Goal: Complete application form: Complete application form

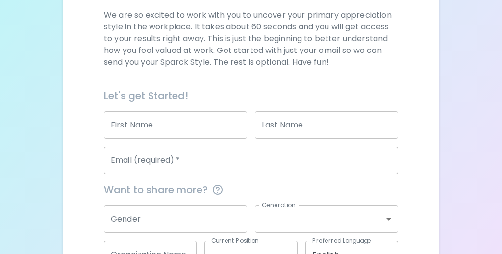
scroll to position [145, 0]
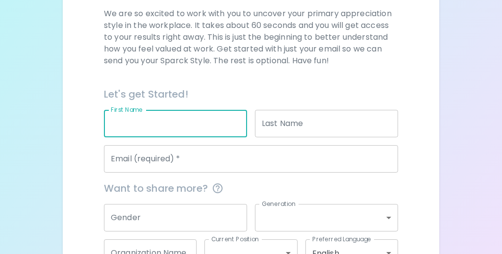
click at [159, 123] on input "First Name" at bounding box center [175, 123] width 143 height 27
type input "[PERSON_NAME]"
type input "[EMAIL_ADDRESS][DOMAIN_NAME]"
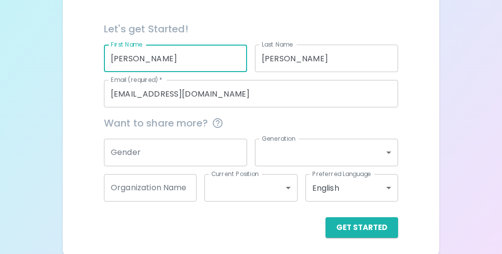
scroll to position [213, 0]
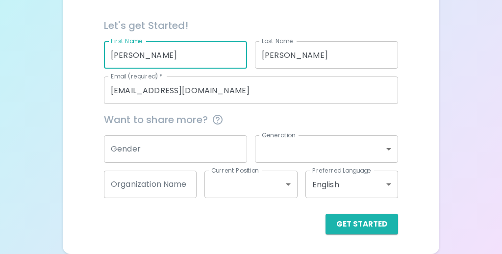
click at [185, 154] on input "Gender" at bounding box center [175, 148] width 143 height 27
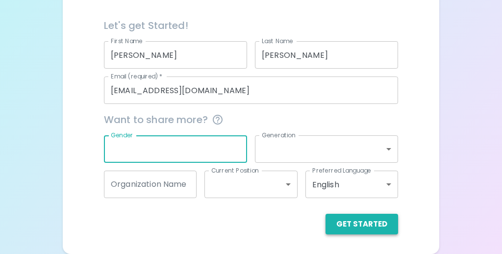
click at [368, 230] on button "Get Started" at bounding box center [361, 224] width 73 height 21
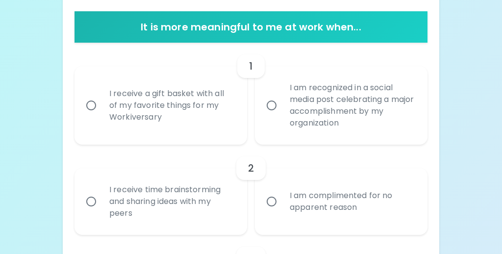
scroll to position [196, 0]
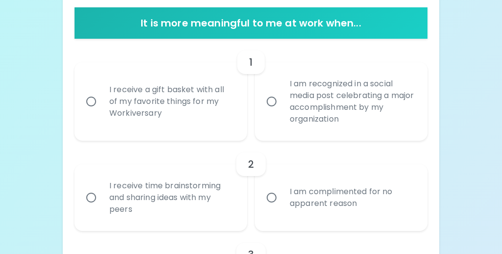
click at [93, 198] on input "I receive time brainstorming and sharing ideas with my peers" at bounding box center [91, 197] width 21 height 21
radio input "true"
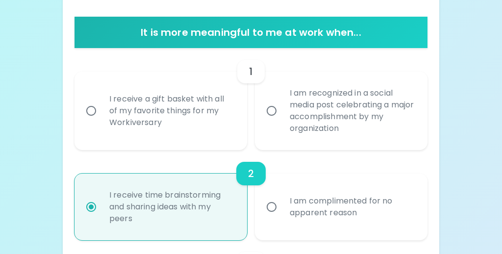
scroll to position [179, 0]
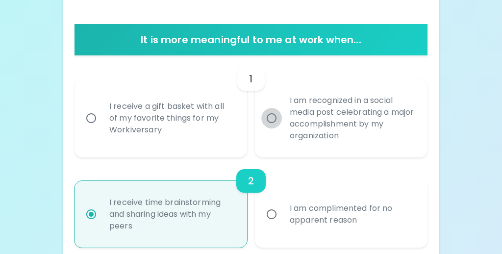
click at [269, 116] on input "I am recognized in a social media post celebrating a major accomplishment by my…" at bounding box center [271, 118] width 21 height 21
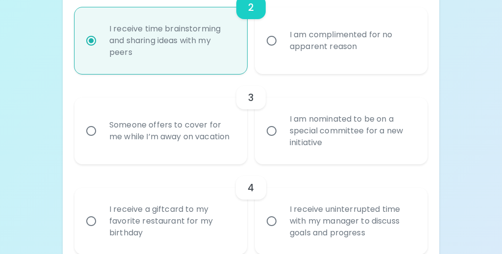
scroll to position [355, 0]
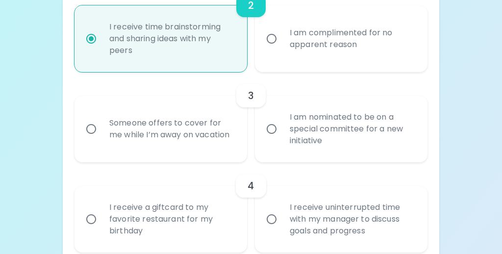
radio input "true"
click at [150, 134] on div "Someone offers to cover for me while I’m away on vacation" at bounding box center [171, 128] width 140 height 47
click at [101, 134] on input "Someone offers to cover for me while I’m away on vacation" at bounding box center [91, 129] width 21 height 21
radio input "true"
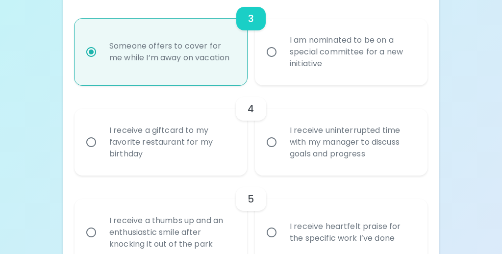
scroll to position [433, 0]
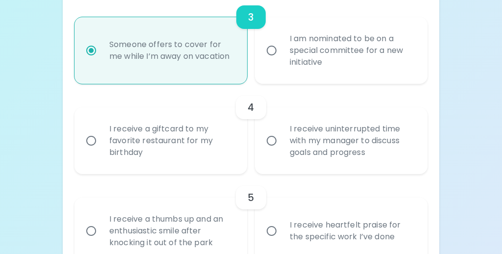
radio input "true"
click at [276, 140] on input "I receive uninterrupted time with my manager to discuss goals and progress" at bounding box center [271, 140] width 21 height 21
radio input "false"
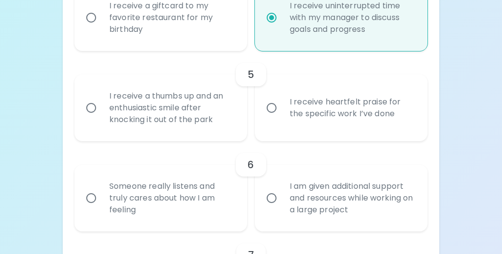
scroll to position [557, 0]
radio input "true"
click at [267, 117] on input "I receive heartfelt praise for the specific work I’ve done" at bounding box center [271, 107] width 21 height 21
radio input "false"
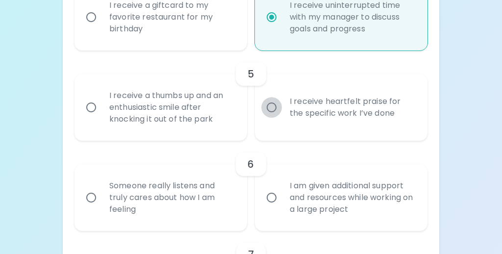
radio input "false"
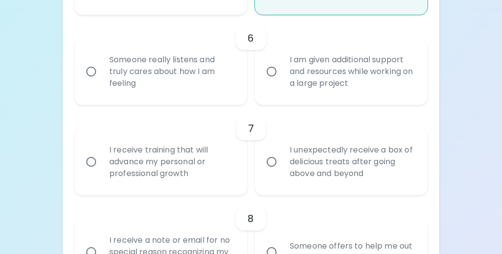
scroll to position [682, 0]
radio input "true"
click at [99, 69] on input "Someone really listens and truly cares about how I am feeling" at bounding box center [91, 72] width 21 height 21
radio input "false"
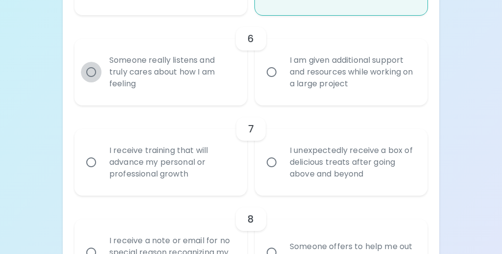
radio input "false"
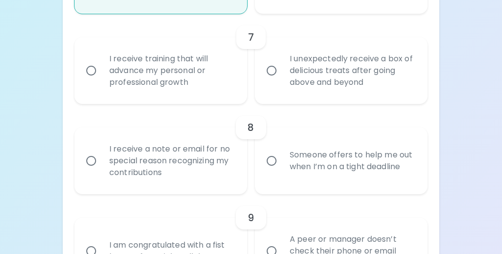
scroll to position [775, 0]
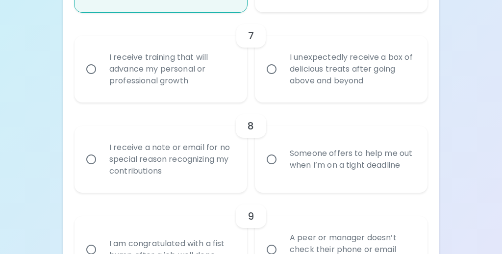
radio input "true"
click at [277, 58] on label "I unexpectedly receive a box of delicious treats after going above and beyond" at bounding box center [335, 69] width 173 height 67
click at [277, 59] on input "I unexpectedly receive a box of delicious treats after going above and beyond" at bounding box center [271, 69] width 21 height 21
radio input "false"
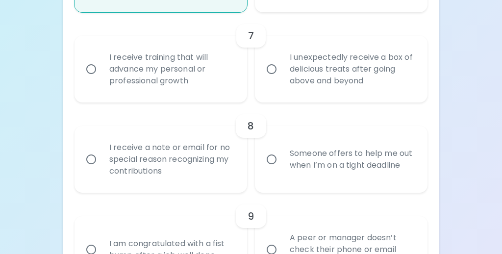
radio input "false"
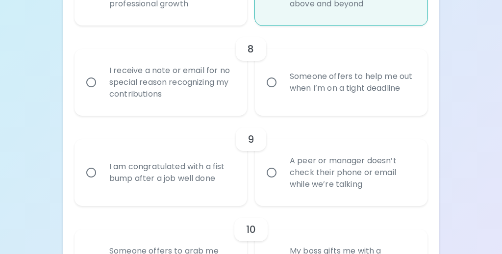
scroll to position [854, 0]
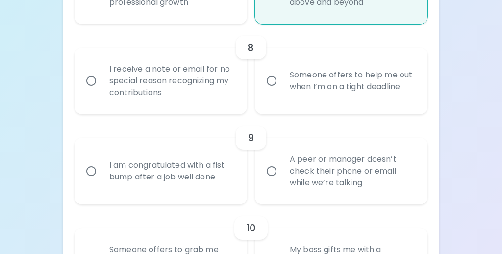
radio input "true"
radio input "false"
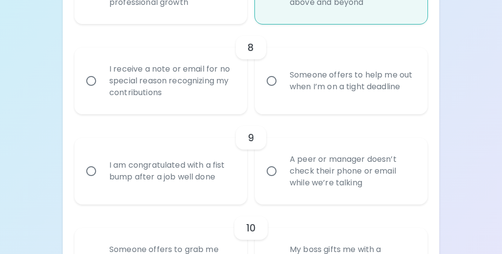
radio input "false"
radio input "true"
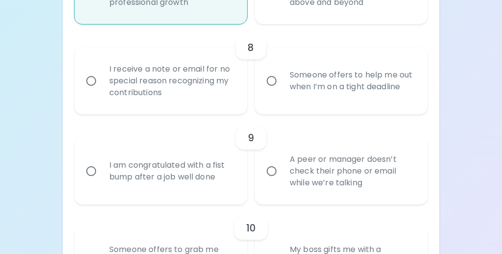
scroll to position [834, 0]
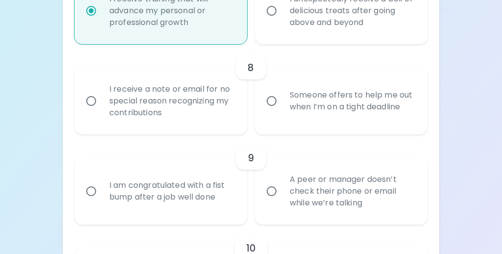
radio input "true"
click at [204, 102] on div "I receive a note or email for no special reason recognizing my contributions" at bounding box center [171, 101] width 140 height 59
click at [101, 102] on input "I receive a note or email for no special reason recognizing my contributions" at bounding box center [91, 101] width 21 height 21
radio input "false"
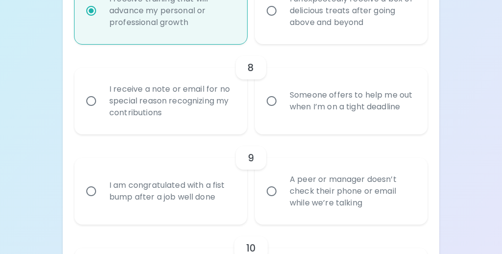
radio input "false"
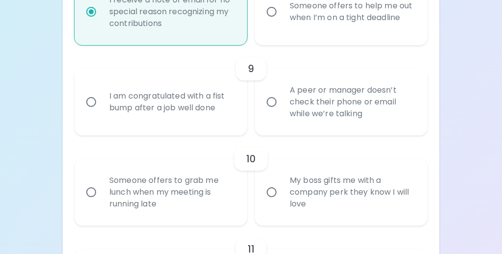
scroll to position [922, 0]
radio input "true"
click at [286, 21] on div "Someone offers to help me out when I’m on a tight deadline" at bounding box center [352, 12] width 140 height 47
click at [282, 21] on input "Someone offers to help me out when I’m on a tight deadline" at bounding box center [271, 12] width 21 height 21
radio input "false"
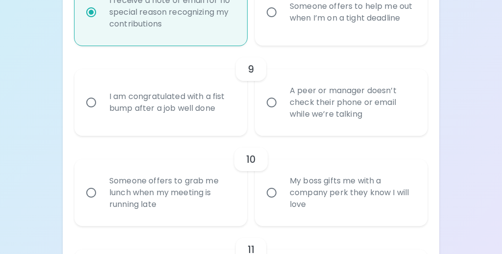
radio input "false"
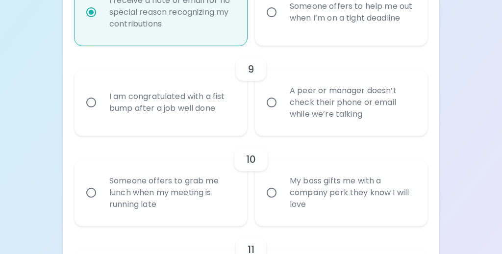
radio input "true"
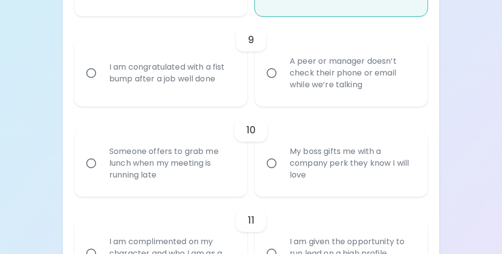
scroll to position [952, 0]
radio input "true"
click at [303, 73] on div "A peer or manager doesn’t check their phone or email while we’re talking" at bounding box center [352, 72] width 140 height 59
click at [282, 73] on input "A peer or manager doesn’t check their phone or email while we’re talking" at bounding box center [271, 72] width 21 height 21
radio input "false"
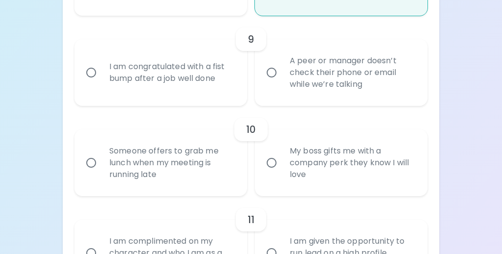
radio input "false"
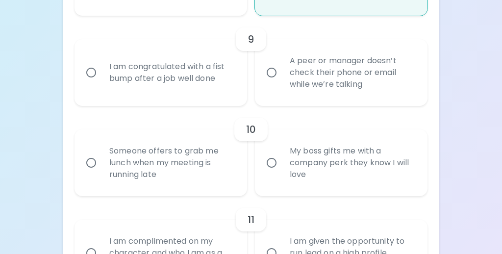
radio input "false"
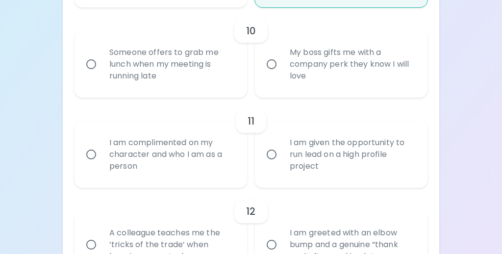
scroll to position [1053, 0]
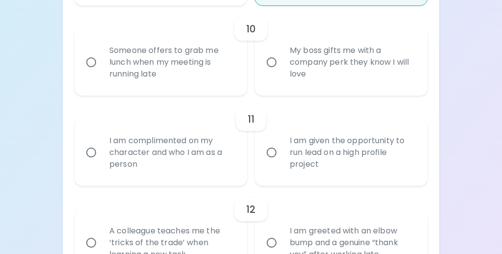
radio input "true"
click at [315, 66] on div "My boss gifts me with a company perk they know I will love" at bounding box center [352, 62] width 140 height 59
click at [282, 66] on input "My boss gifts me with a company perk they know I will love" at bounding box center [271, 62] width 21 height 21
radio input "false"
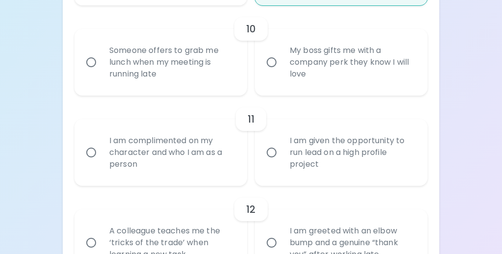
radio input "false"
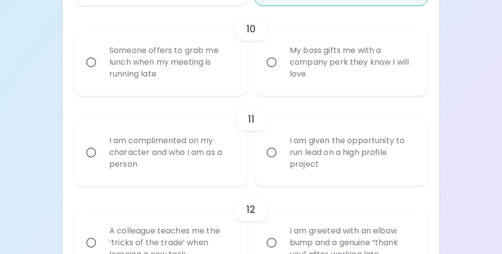
radio input "false"
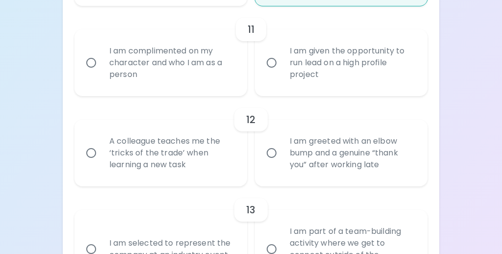
scroll to position [1144, 0]
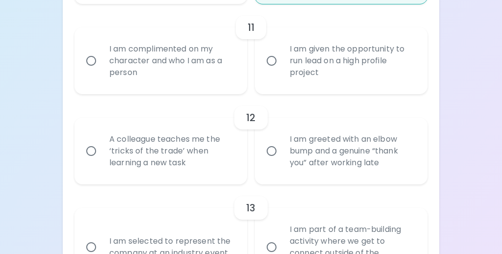
radio input "true"
click at [171, 54] on div "I am complimented on my character and who I am as a person" at bounding box center [171, 60] width 140 height 59
click at [101, 54] on input "I am complimented on my character and who I am as a person" at bounding box center [91, 60] width 21 height 21
radio input "false"
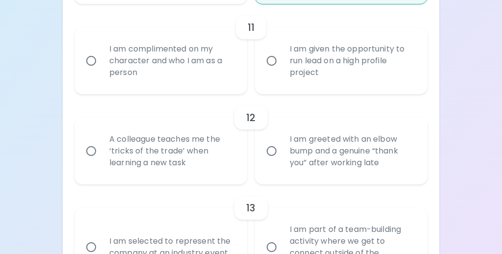
radio input "false"
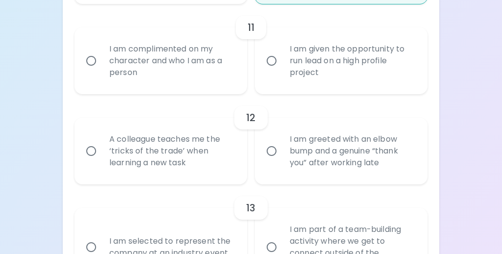
radio input "false"
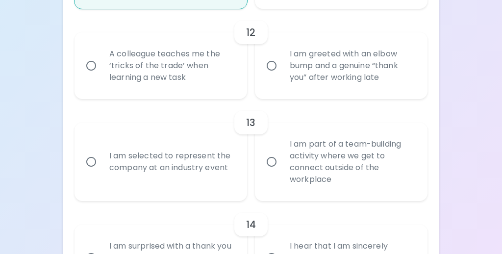
scroll to position [1231, 0]
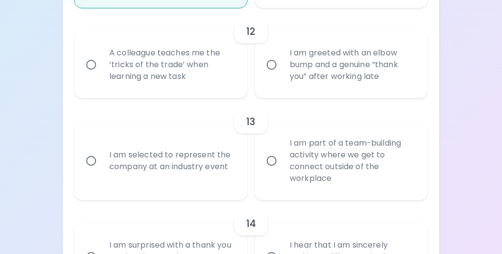
radio input "true"
click at [183, 59] on div "A colleague teaches me the ‘tricks of the trade’ when learning a new task" at bounding box center [171, 64] width 140 height 59
click at [101, 59] on input "A colleague teaches me the ‘tricks of the trade’ when learning a new task" at bounding box center [91, 64] width 21 height 21
radio input "false"
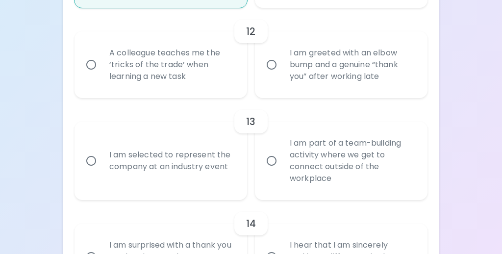
radio input "false"
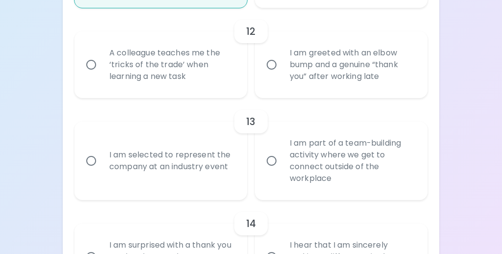
radio input "false"
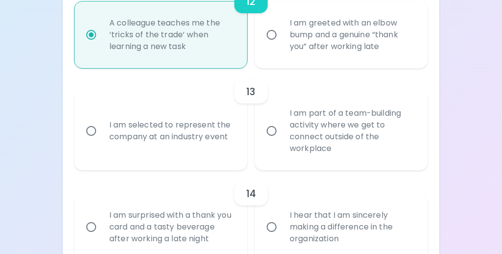
scroll to position [1261, 0]
radio input "true"
click at [186, 147] on div "I am selected to represent the company at an industry event" at bounding box center [171, 129] width 140 height 47
click at [101, 140] on input "I am selected to represent the company at an industry event" at bounding box center [91, 130] width 21 height 21
radio input "false"
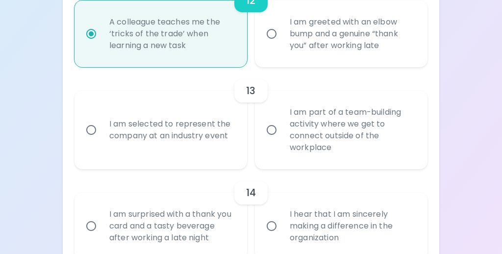
radio input "false"
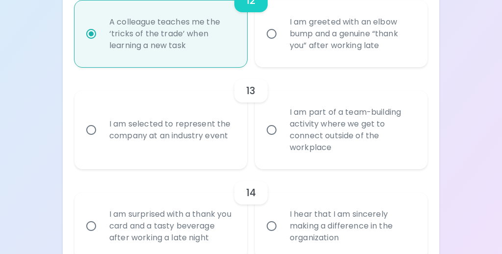
radio input "false"
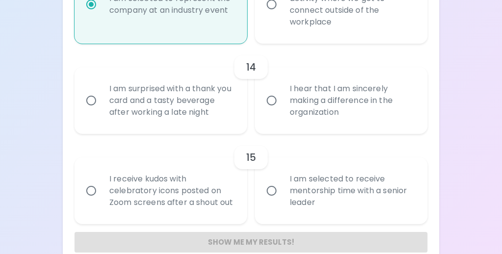
scroll to position [1387, 0]
radio input "true"
click at [268, 96] on input "I hear that I am sincerely making a difference in the organization" at bounding box center [271, 100] width 21 height 21
radio input "false"
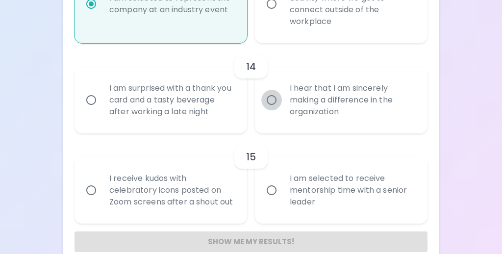
radio input "false"
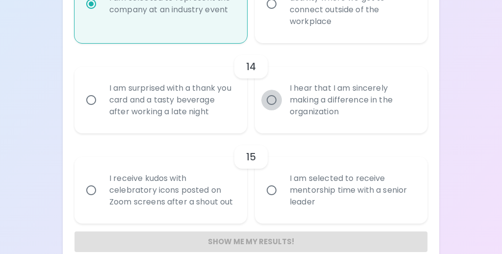
radio input "false"
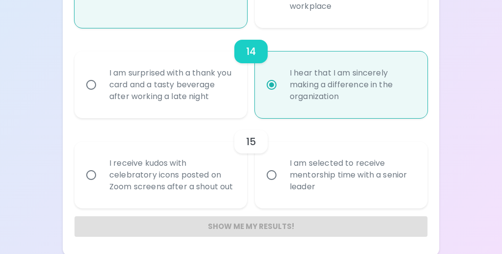
scroll to position [1405, 0]
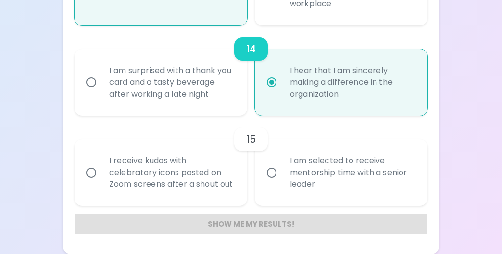
radio input "true"
click at [275, 172] on input "I am selected to receive mentorship time with a senior leader" at bounding box center [271, 172] width 21 height 21
radio input "false"
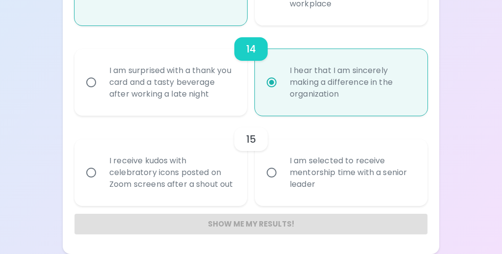
radio input "false"
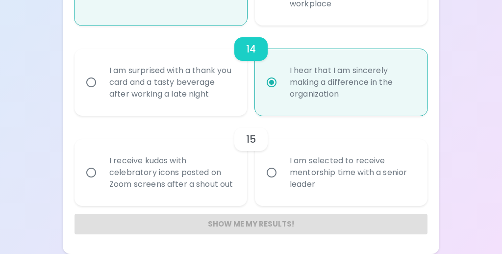
radio input "false"
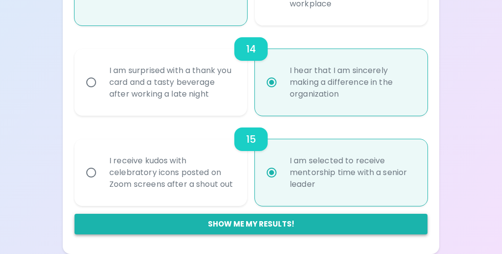
radio input "true"
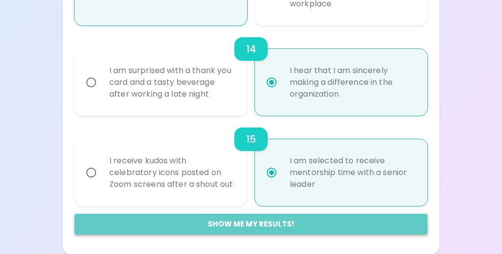
click at [245, 225] on button "Show me my results!" at bounding box center [250, 224] width 353 height 21
radio input "false"
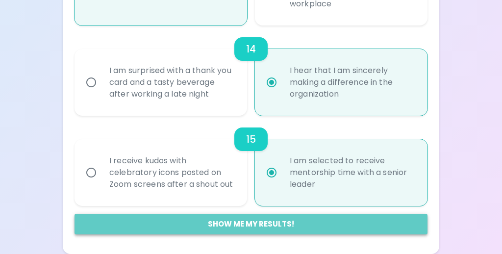
radio input "false"
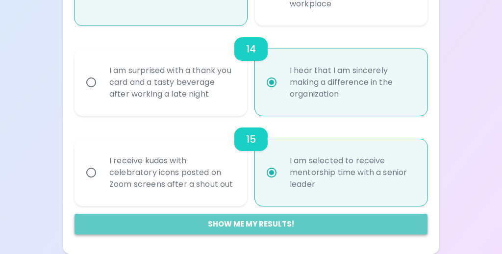
radio input "false"
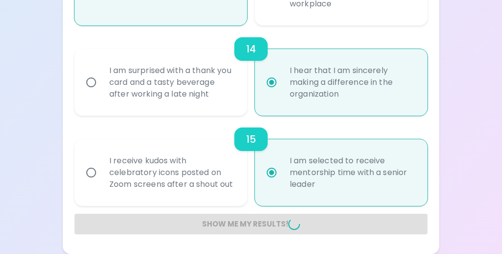
radio input "false"
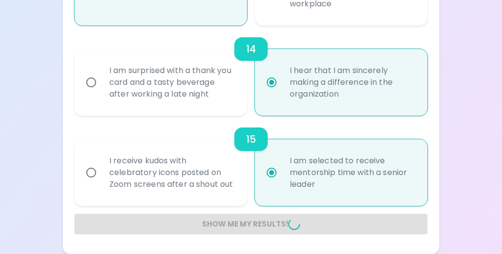
radio input "false"
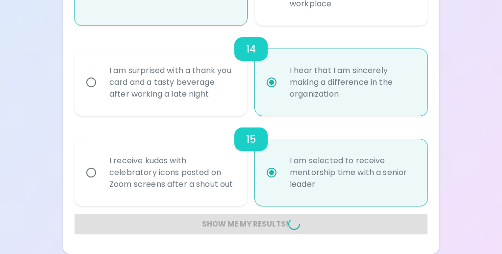
radio input "false"
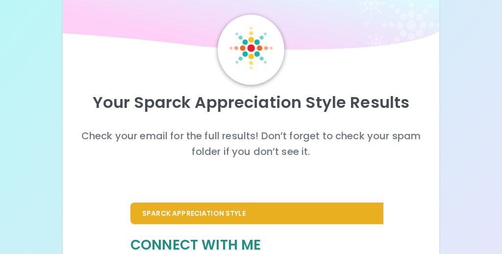
scroll to position [25, 0]
